Goal: Find specific page/section: Find specific page/section

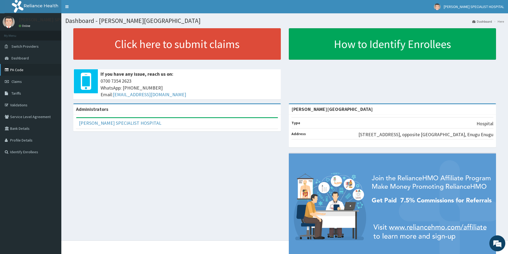
click at [30, 70] on link "PA Code" at bounding box center [30, 70] width 61 height 12
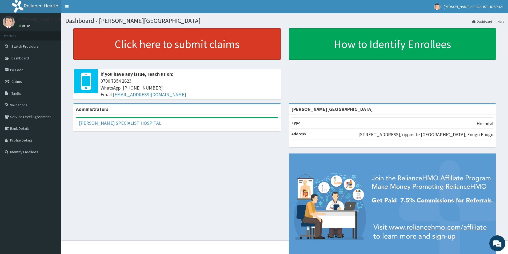
drag, startPoint x: 26, startPoint y: 81, endPoint x: 108, endPoint y: 55, distance: 85.9
click at [27, 80] on link "Claims" at bounding box center [30, 82] width 61 height 12
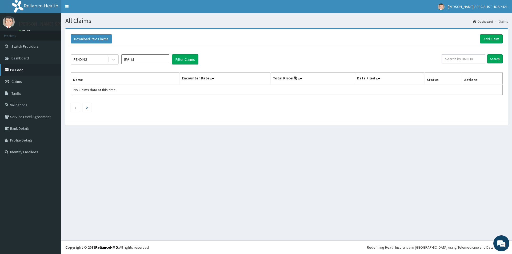
click at [17, 70] on link "PA Code" at bounding box center [30, 70] width 61 height 12
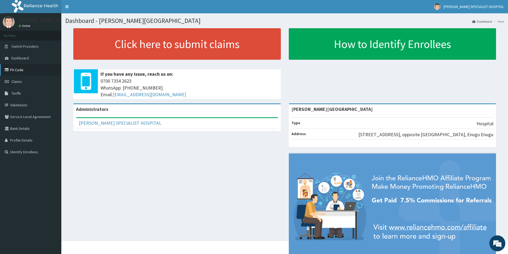
click at [12, 74] on link "PA Code" at bounding box center [30, 70] width 61 height 12
click at [10, 80] on link "Claims" at bounding box center [30, 82] width 61 height 12
